Goal: Task Accomplishment & Management: Manage account settings

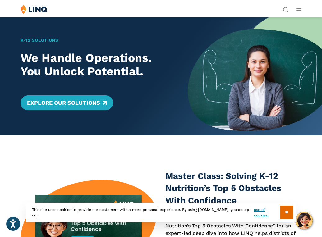
click at [296, 8] on icon "Open Main Menu" at bounding box center [298, 9] width 5 height 3
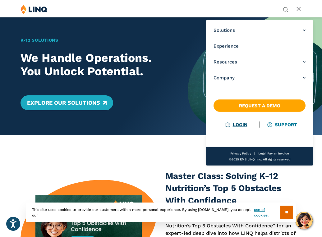
click at [242, 123] on link "Login" at bounding box center [236, 125] width 21 height 6
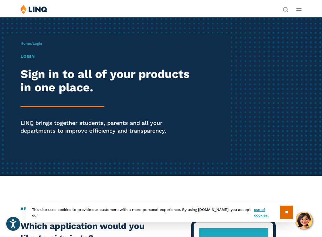
click at [33, 56] on h1 "Login" at bounding box center [108, 56] width 177 height 7
click at [25, 56] on h1 "Login" at bounding box center [108, 56] width 177 height 7
click at [28, 44] on link "Home" at bounding box center [25, 43] width 11 height 4
